Goal: Information Seeking & Learning: Learn about a topic

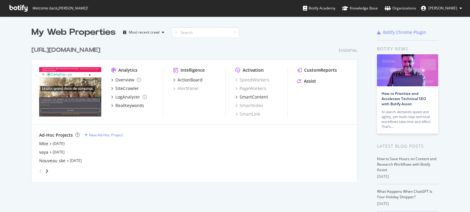
scroll to position [208, 460]
click at [53, 160] on div "Nouveau ske" at bounding box center [52, 161] width 26 height 6
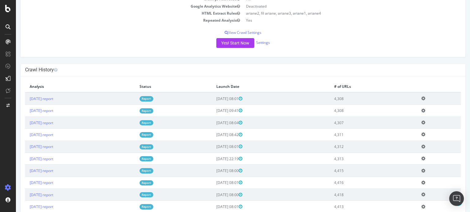
scroll to position [122, 0]
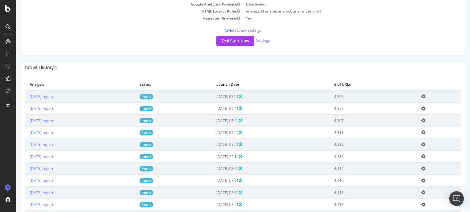
click at [153, 95] on link "Report" at bounding box center [146, 96] width 14 height 5
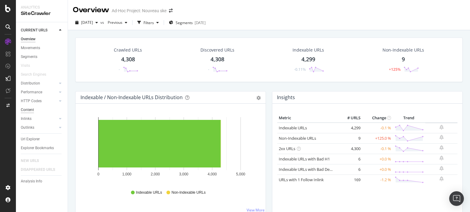
click at [27, 109] on div "Content" at bounding box center [27, 110] width 13 height 6
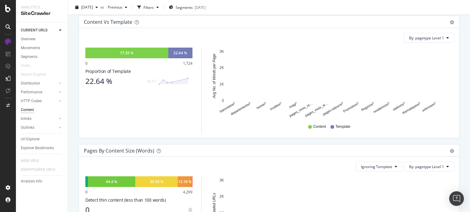
scroll to position [153, 0]
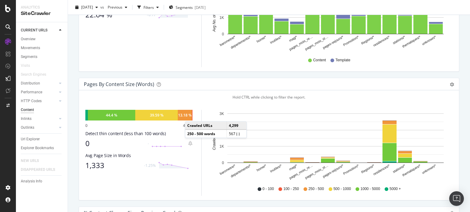
click at [191, 115] on div "13.18 %" at bounding box center [184, 115] width 13 height 5
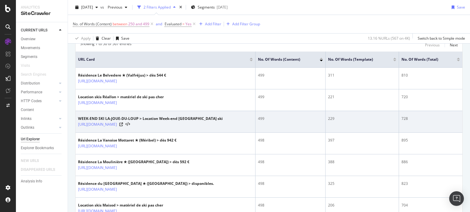
scroll to position [122, 0]
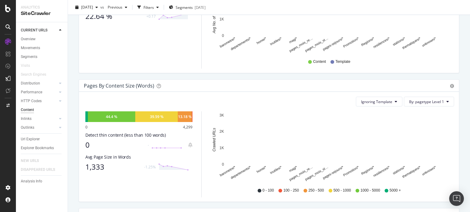
scroll to position [153, 0]
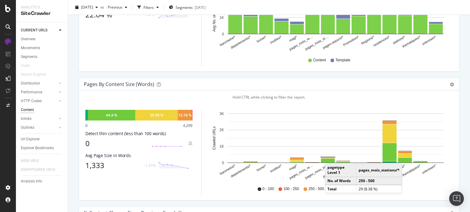
click at [331, 157] on rect "A chart." at bounding box center [328, 157] width 14 height 1
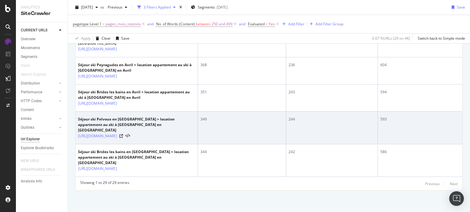
scroll to position [988, 0]
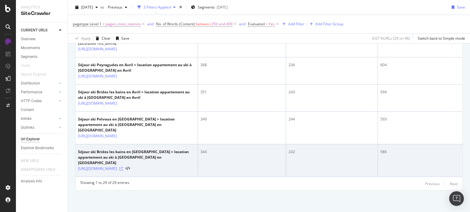
click at [123, 167] on icon at bounding box center [121, 169] width 4 height 4
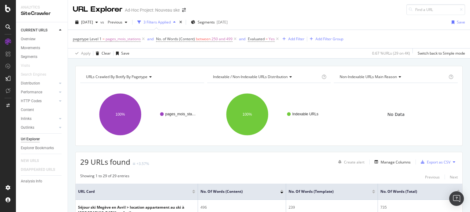
scroll to position [0, 0]
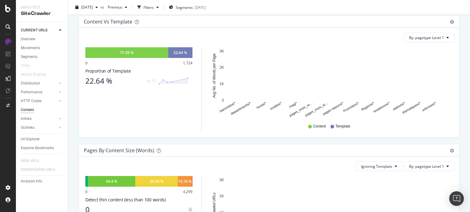
scroll to position [183, 0]
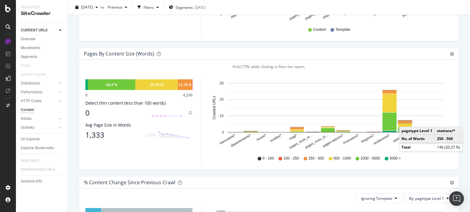
click at [405, 121] on rect "A chart." at bounding box center [405, 122] width 14 height 2
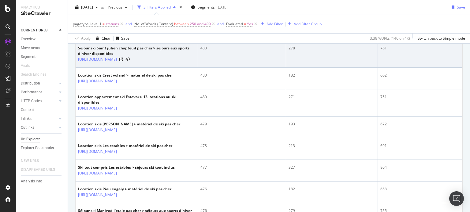
scroll to position [459, 0]
click at [123, 62] on icon at bounding box center [121, 60] width 4 height 4
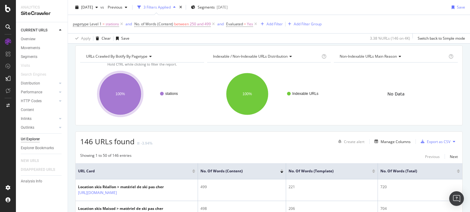
scroll to position [0, 0]
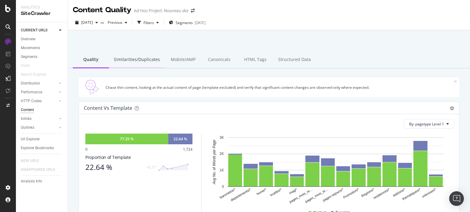
click at [148, 62] on div "Similarities/Duplicates" at bounding box center [137, 60] width 56 height 17
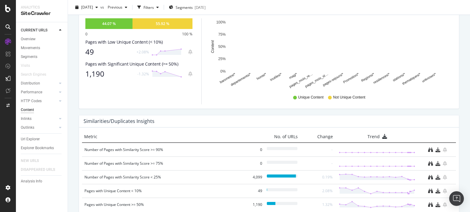
scroll to position [279, 0]
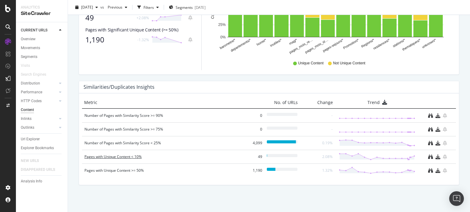
click at [132, 156] on div "Pages with Unique Content < 10%" at bounding box center [163, 157] width 158 height 6
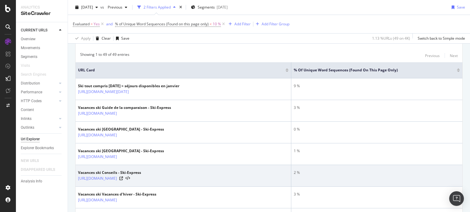
scroll to position [92, 0]
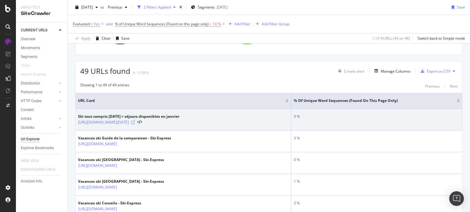
click at [135, 121] on icon at bounding box center [133, 123] width 4 height 4
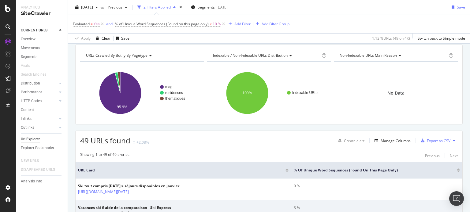
scroll to position [0, 0]
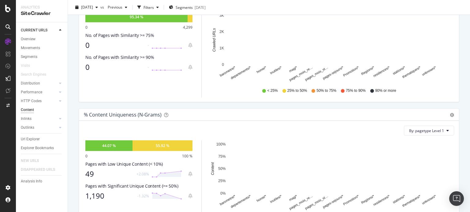
scroll to position [183, 0]
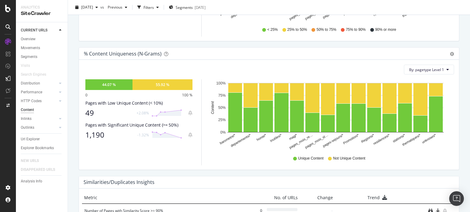
click at [88, 112] on div "49" at bounding box center [108, 113] width 47 height 9
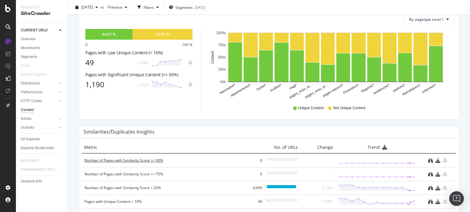
scroll to position [183, 0]
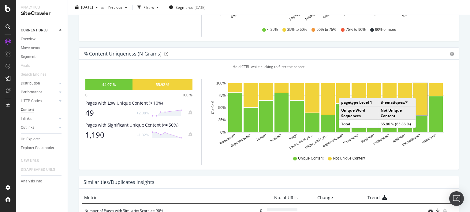
click at [417, 92] on rect "A chart." at bounding box center [420, 99] width 14 height 32
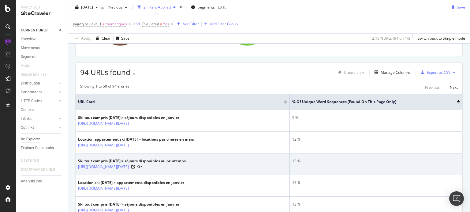
scroll to position [92, 0]
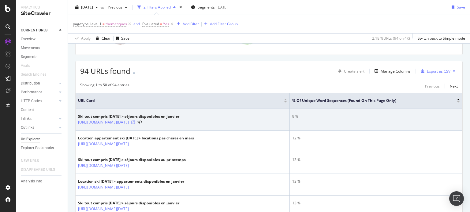
click at [135, 122] on icon at bounding box center [133, 123] width 4 height 4
